Goal: Find specific page/section

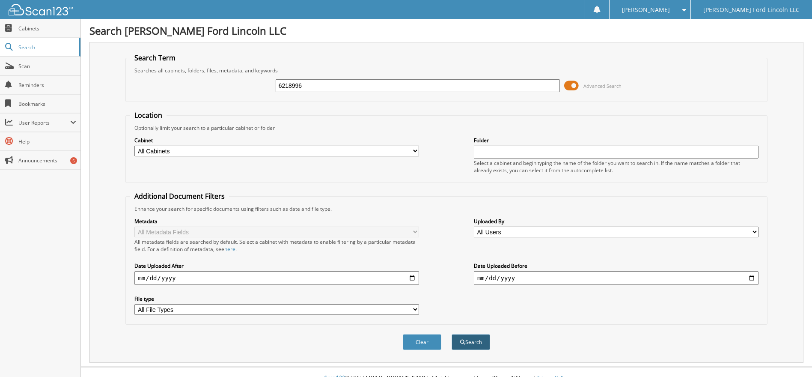
type input "6218996"
click at [464, 339] on button "Search" at bounding box center [471, 342] width 39 height 16
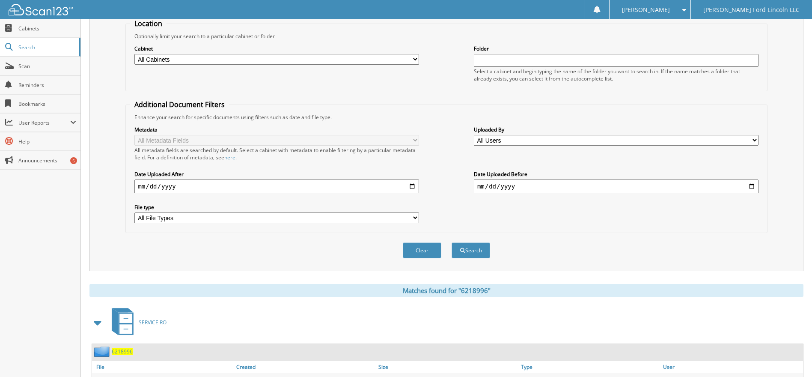
scroll to position [135, 0]
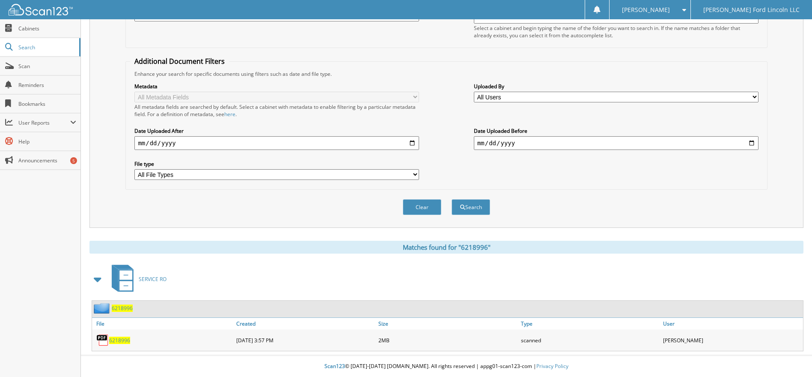
click at [119, 341] on span "6218996" at bounding box center [119, 339] width 21 height 7
